Goal: Information Seeking & Learning: Learn about a topic

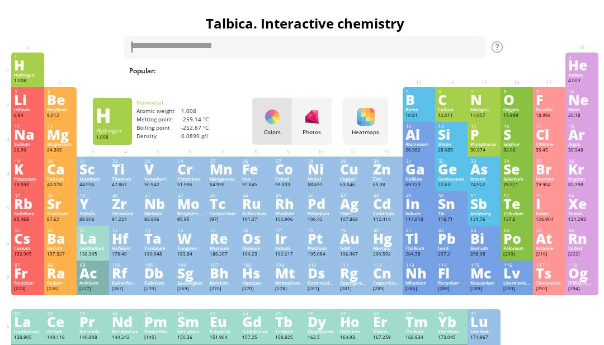
click at [35, 76] on div "Hydrogen" at bounding box center [27, 75] width 27 height 6
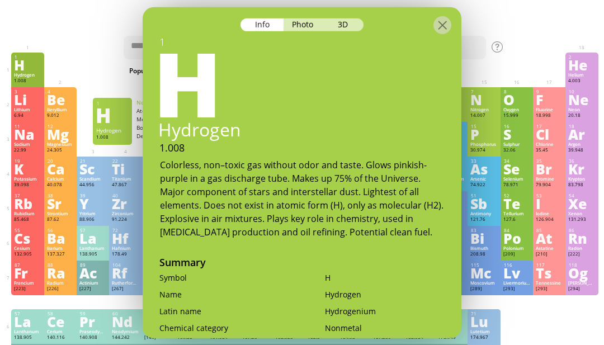
click at [310, 18] on div "Photo" at bounding box center [303, 24] width 40 height 13
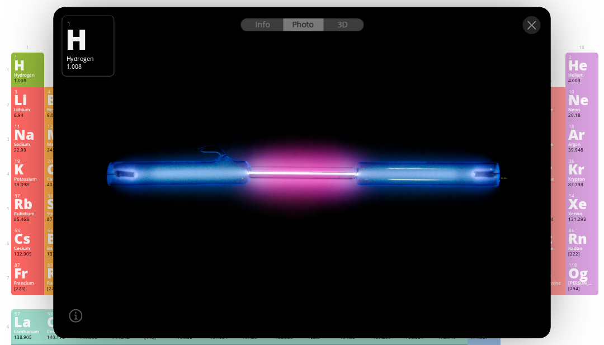
click at [259, 74] on div at bounding box center [302, 172] width 502 height 334
click at [263, 31] on div "Info" at bounding box center [261, 24] width 43 height 13
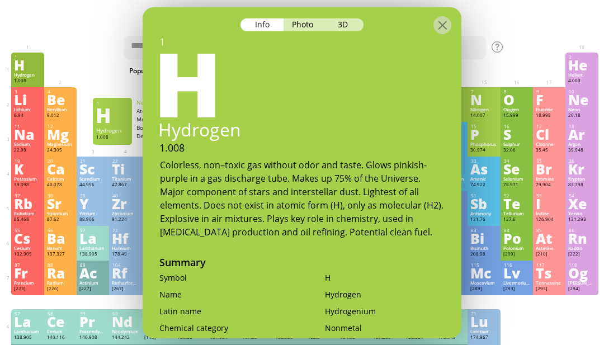
click at [350, 18] on div "3D" at bounding box center [343, 24] width 40 height 13
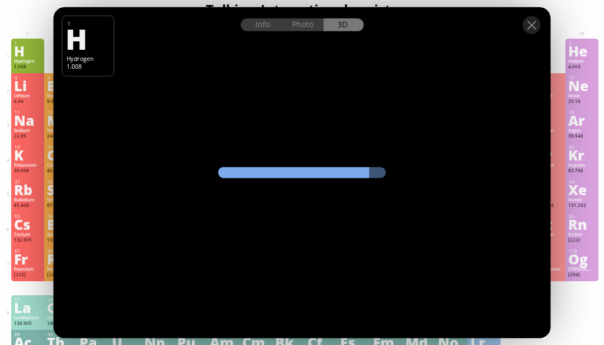
scroll to position [11, 0]
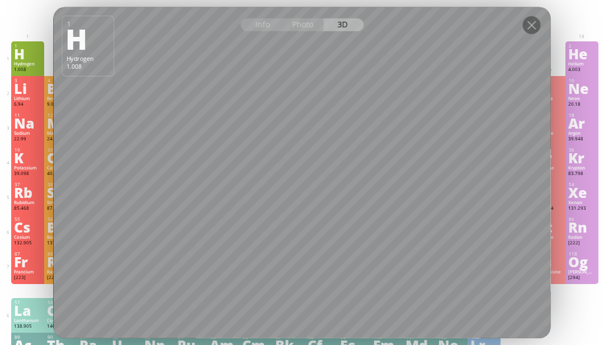
click at [528, 34] on div at bounding box center [532, 25] width 18 height 18
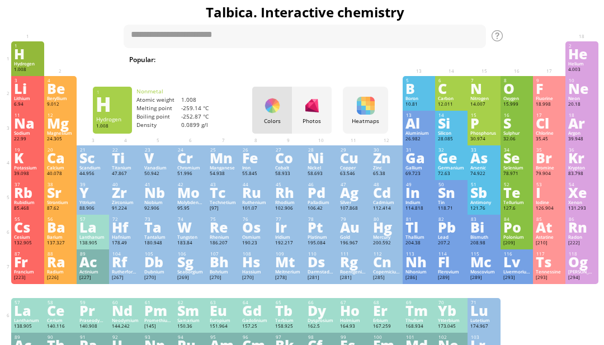
click at [532, 34] on div at bounding box center [532, 25] width 18 height 18
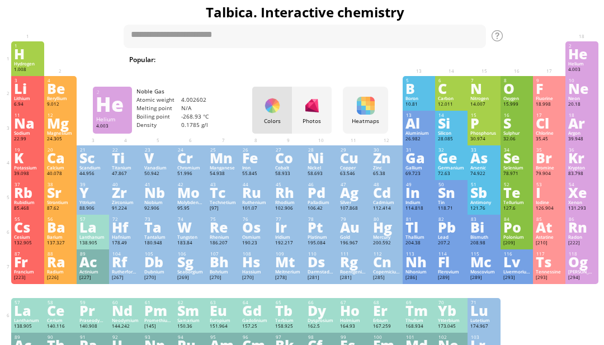
click at [576, 59] on div "He" at bounding box center [581, 54] width 27 height 12
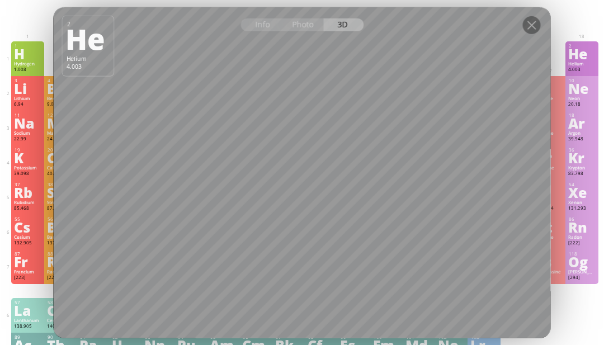
click at [310, 31] on div "Photo" at bounding box center [303, 24] width 40 height 13
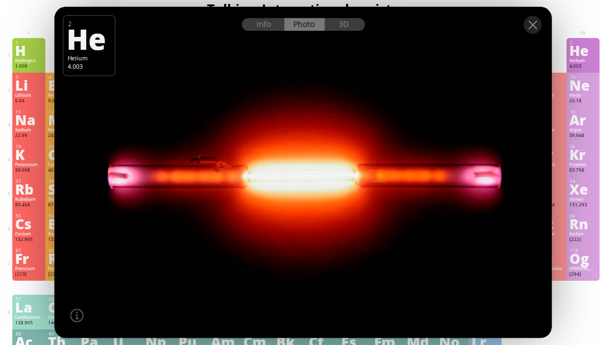
scroll to position [15, 0]
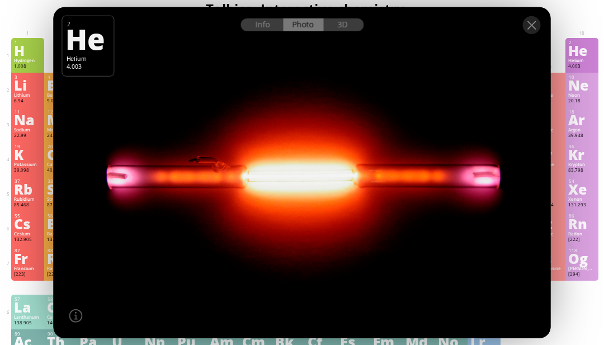
click at [255, 31] on div "Info" at bounding box center [261, 24] width 43 height 13
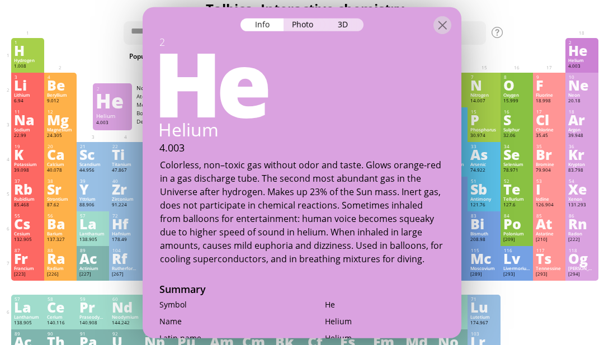
click at [443, 26] on div at bounding box center [442, 25] width 18 height 18
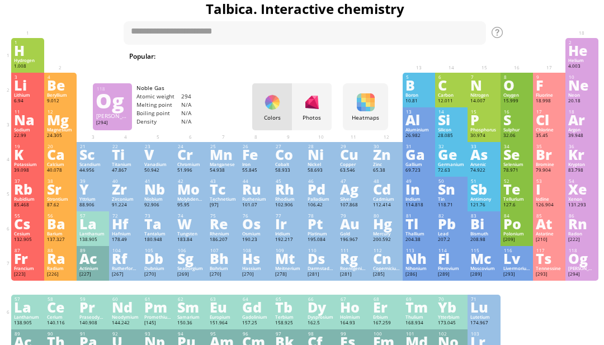
click at [586, 271] on div "[PERSON_NAME]" at bounding box center [581, 268] width 27 height 6
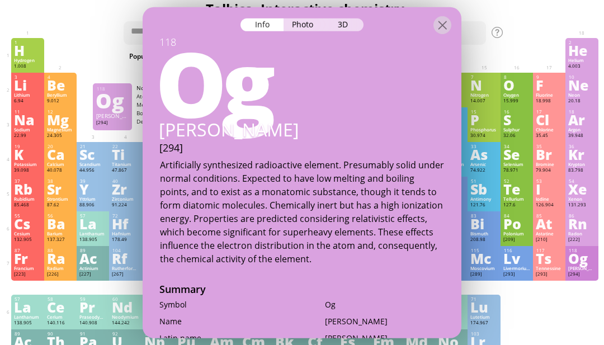
click at [291, 29] on div "Photo" at bounding box center [303, 24] width 40 height 13
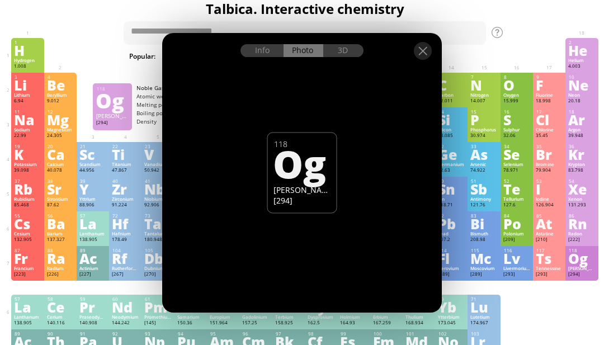
click at [355, 57] on div "3D" at bounding box center [343, 50] width 40 height 13
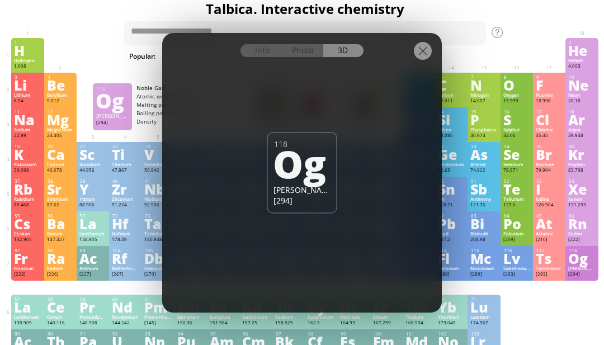
click at [420, 60] on div at bounding box center [423, 51] width 18 height 18
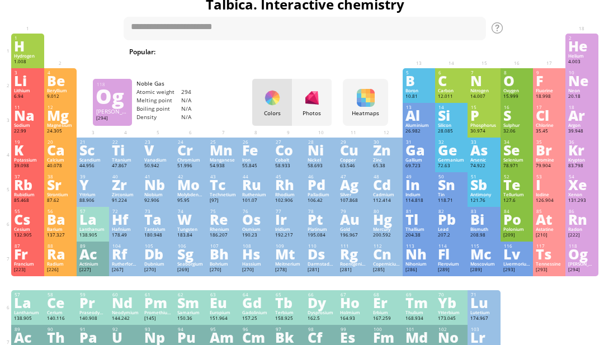
scroll to position [19, 0]
click at [24, 93] on div "Lithium" at bounding box center [27, 91] width 27 height 6
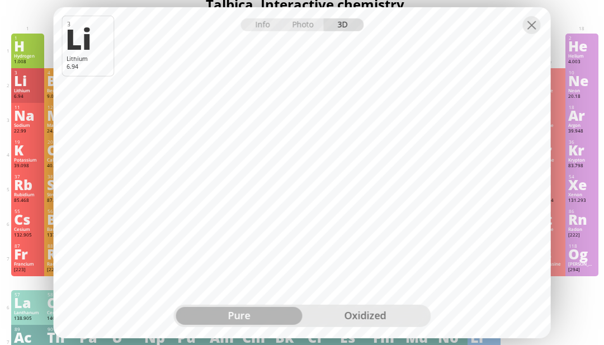
click at [347, 325] on div "oxidized" at bounding box center [365, 316] width 126 height 18
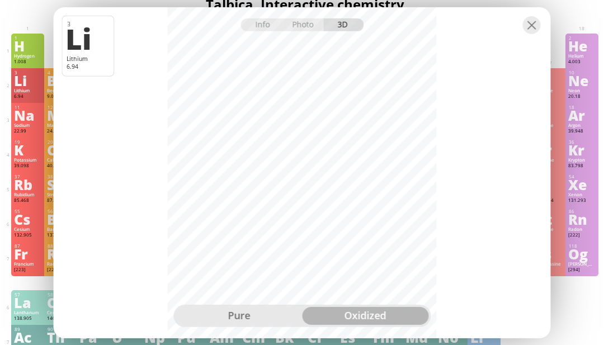
scroll to position [9, 0]
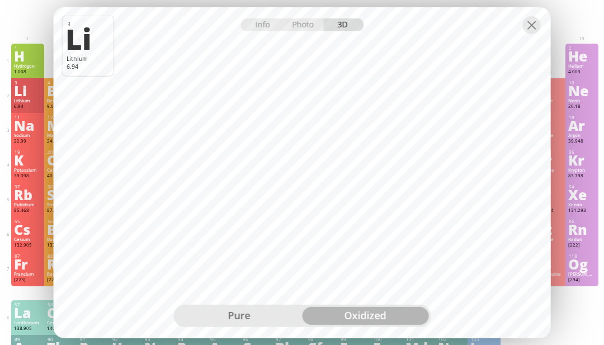
click at [266, 325] on div "pure" at bounding box center [239, 316] width 126 height 18
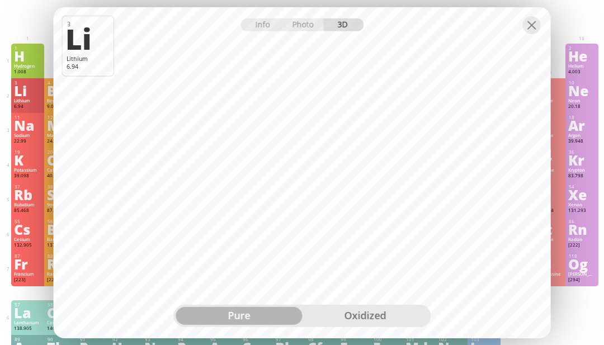
click at [540, 26] on div at bounding box center [302, 17] width 497 height 20
click at [529, 34] on div at bounding box center [532, 25] width 18 height 18
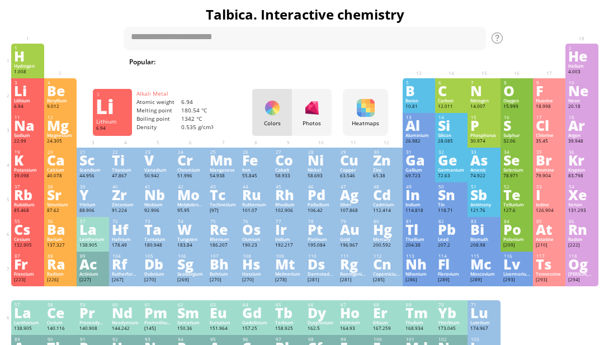
click at [26, 138] on div "Sodium" at bounding box center [27, 135] width 27 height 6
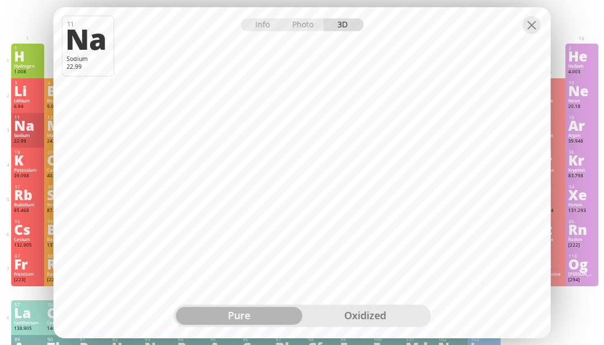
click at [390, 325] on div "oxidized" at bounding box center [365, 316] width 126 height 18
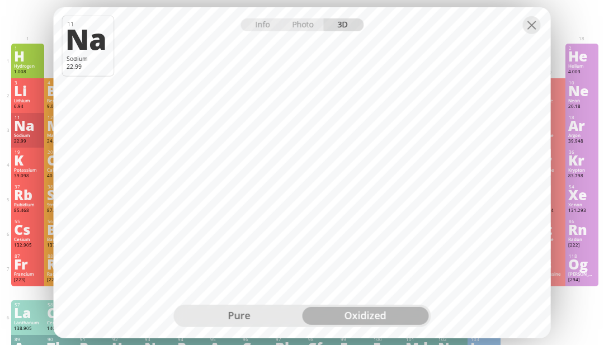
click at [277, 325] on div "pure" at bounding box center [239, 316] width 126 height 18
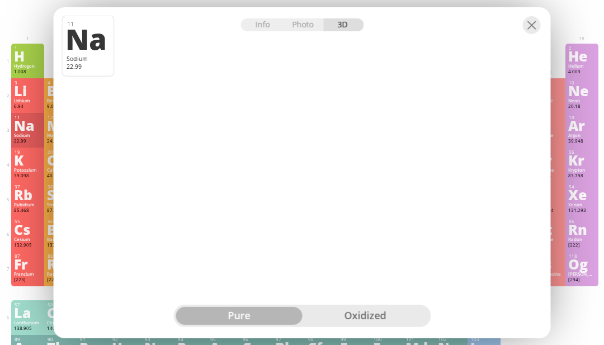
click at [344, 325] on div "oxidized" at bounding box center [365, 316] width 126 height 18
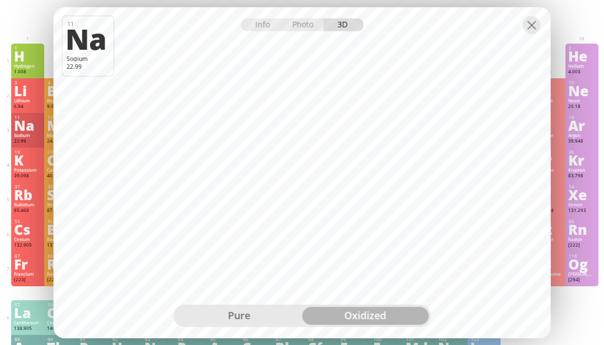
click at [537, 34] on div at bounding box center [532, 25] width 18 height 18
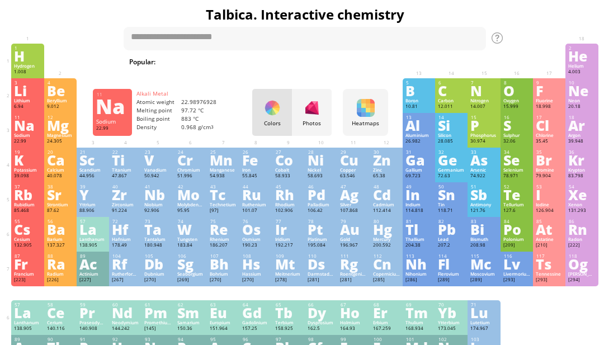
click at [11, 171] on div "19 K Potassium 39.098 −1, +1 −1, +1 63.38 °C 759 °C 0.856 g/cm 3 [Ar]4s 1 20 Ca…" at bounding box center [304, 165] width 586 height 35
click at [25, 173] on div "Potassium" at bounding box center [27, 170] width 27 height 6
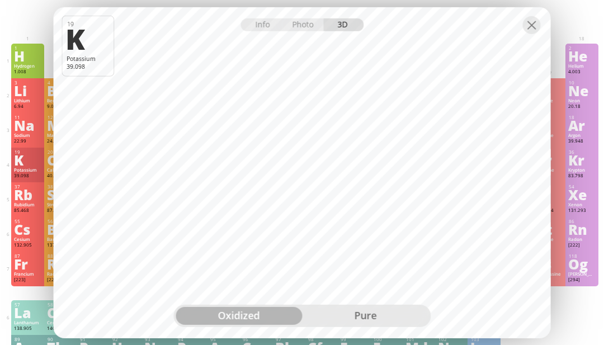
click at [369, 325] on div "pure" at bounding box center [365, 316] width 126 height 18
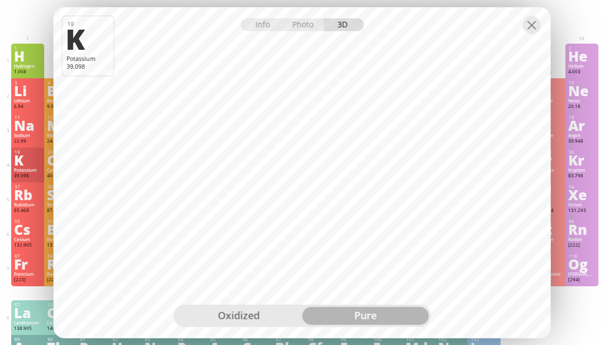
click at [525, 34] on div at bounding box center [532, 25] width 18 height 18
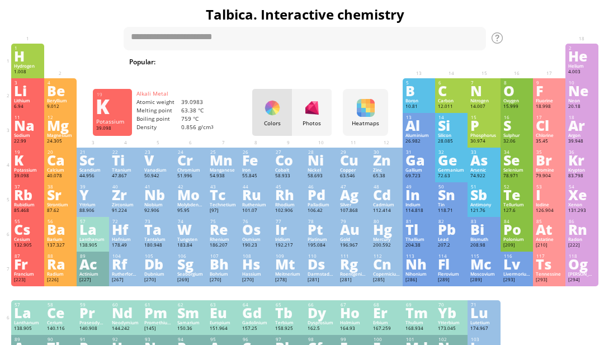
scroll to position [45, 0]
